Goal: Find specific page/section: Find specific page/section

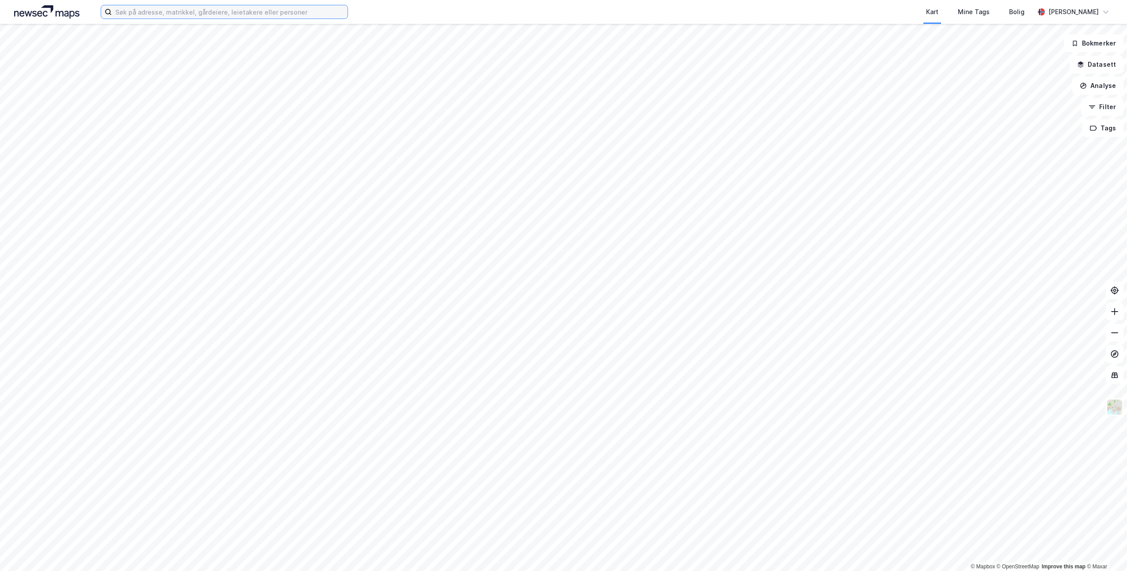
click at [273, 17] on input at bounding box center [230, 11] width 236 height 13
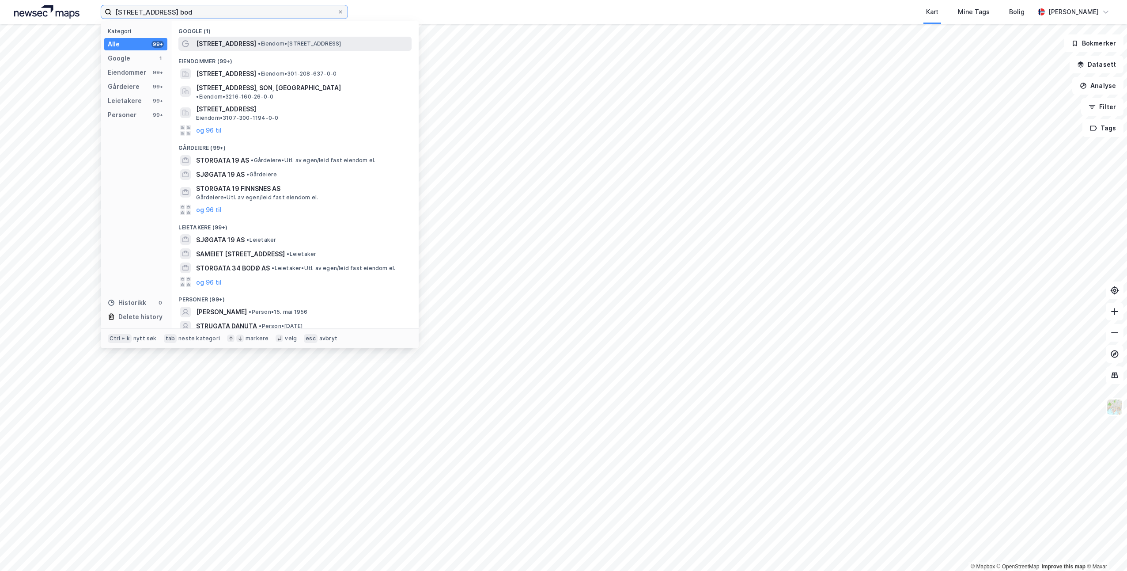
type input "[STREET_ADDRESS] bod"
click at [258, 41] on span "• Eiendom • [STREET_ADDRESS]" at bounding box center [299, 43] width 83 height 7
